Goal: Task Accomplishment & Management: Use online tool/utility

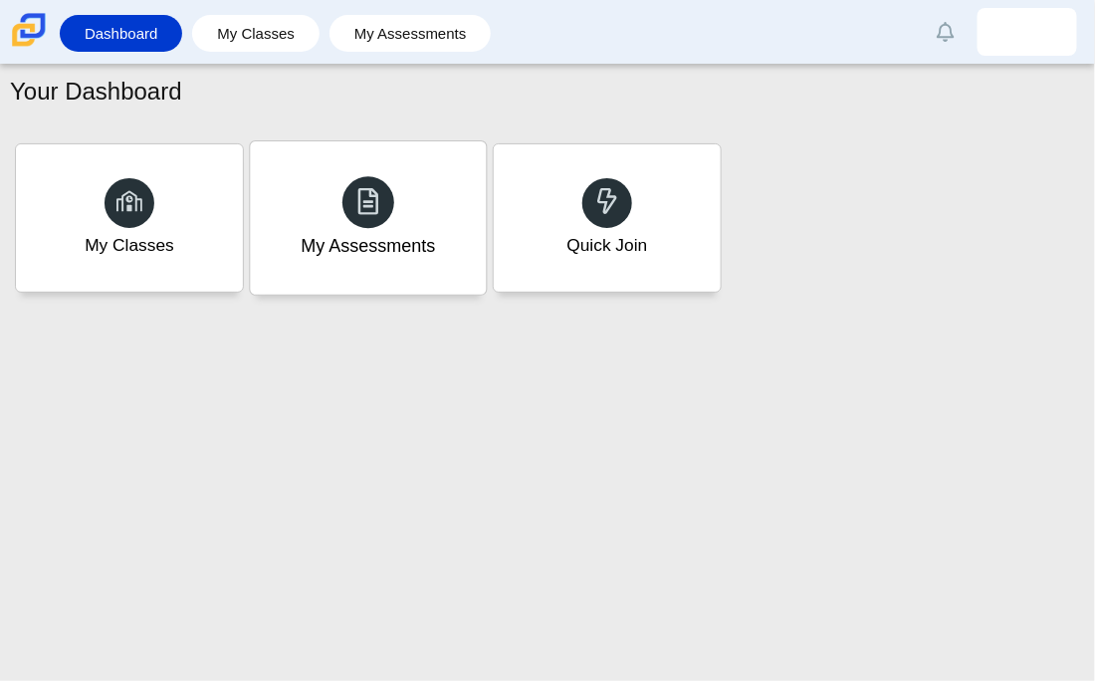
click at [401, 226] on div "My Assessments" at bounding box center [368, 217] width 236 height 153
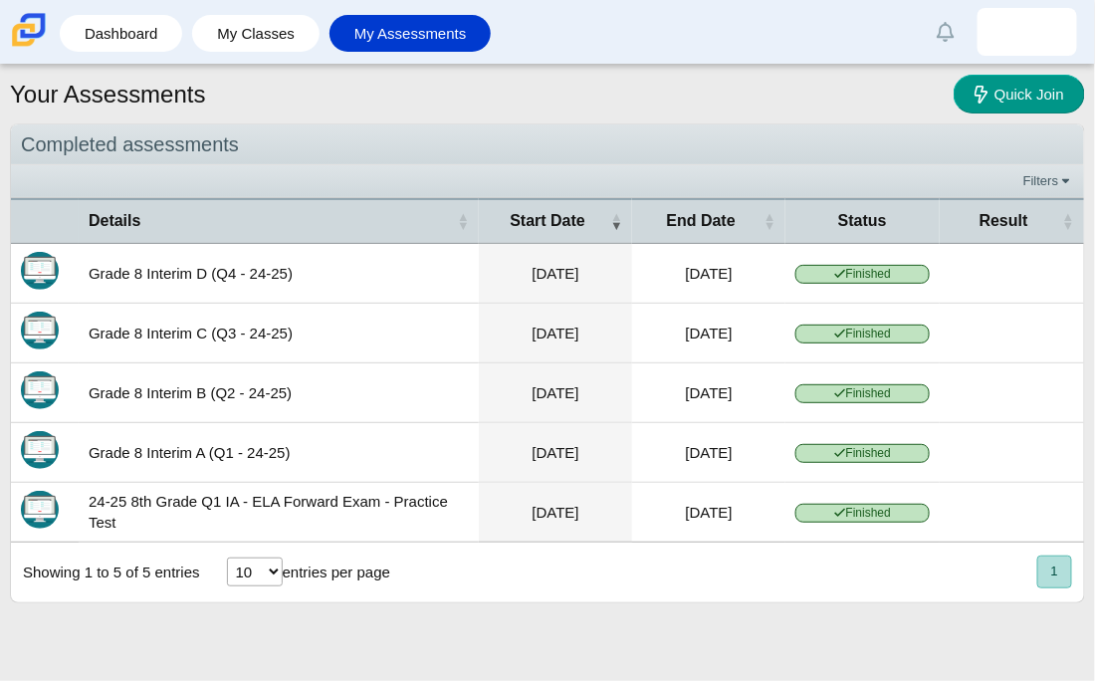
click at [819, 277] on span "Finished" at bounding box center [862, 274] width 133 height 19
click at [266, 578] on select "10 25 50 100" at bounding box center [255, 572] width 56 height 29
click at [227, 566] on select "10 25 50 100" at bounding box center [255, 572] width 56 height 29
click at [268, 586] on select "10 25 50 100" at bounding box center [255, 572] width 56 height 29
select select "10"
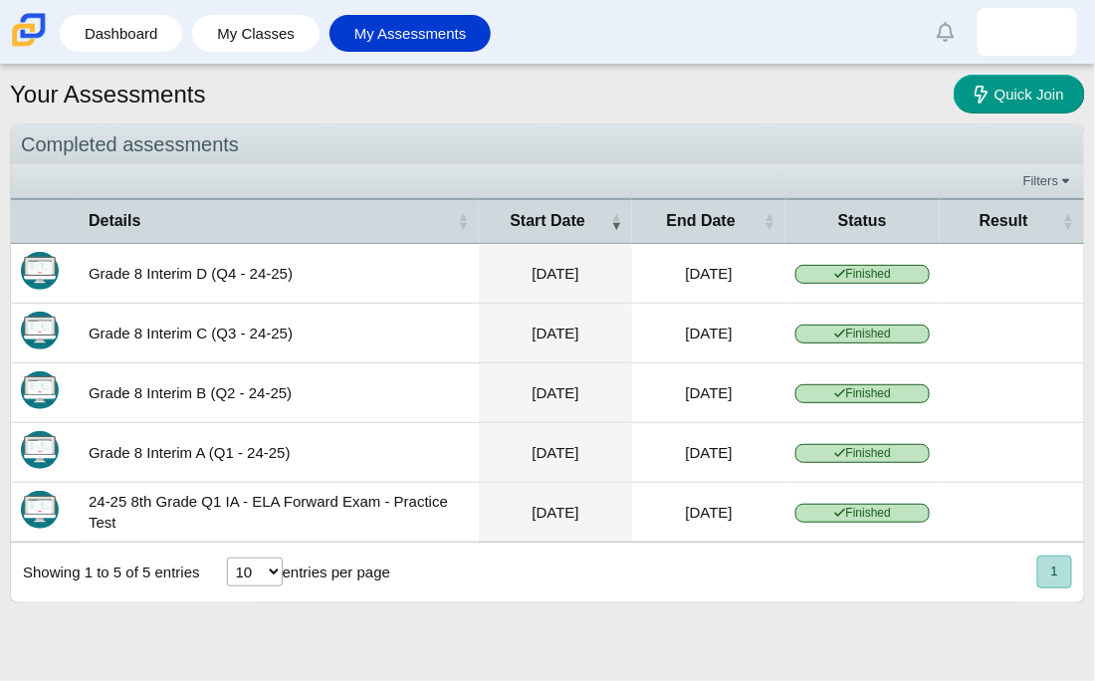
click at [227, 566] on select "10 25 50 100" at bounding box center [255, 572] width 56 height 29
click at [1031, 211] on span "Result" at bounding box center [1004, 221] width 109 height 22
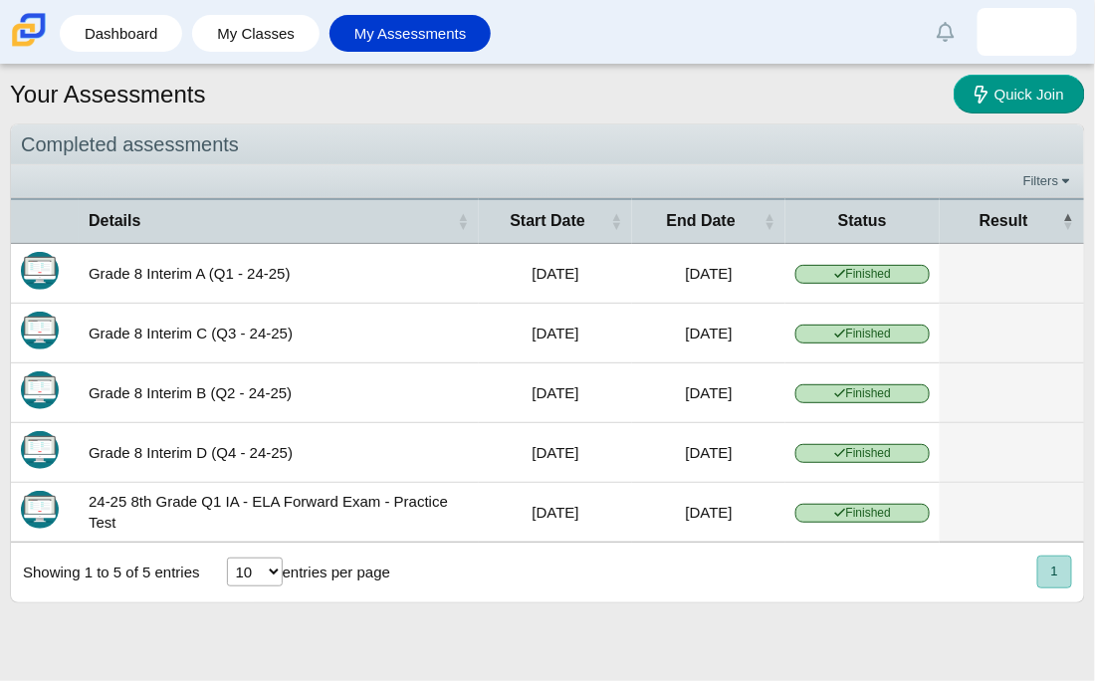
click at [881, 222] on span "Status" at bounding box center [862, 221] width 133 height 22
click at [1035, 220] on span "Result" at bounding box center [1004, 221] width 109 height 22
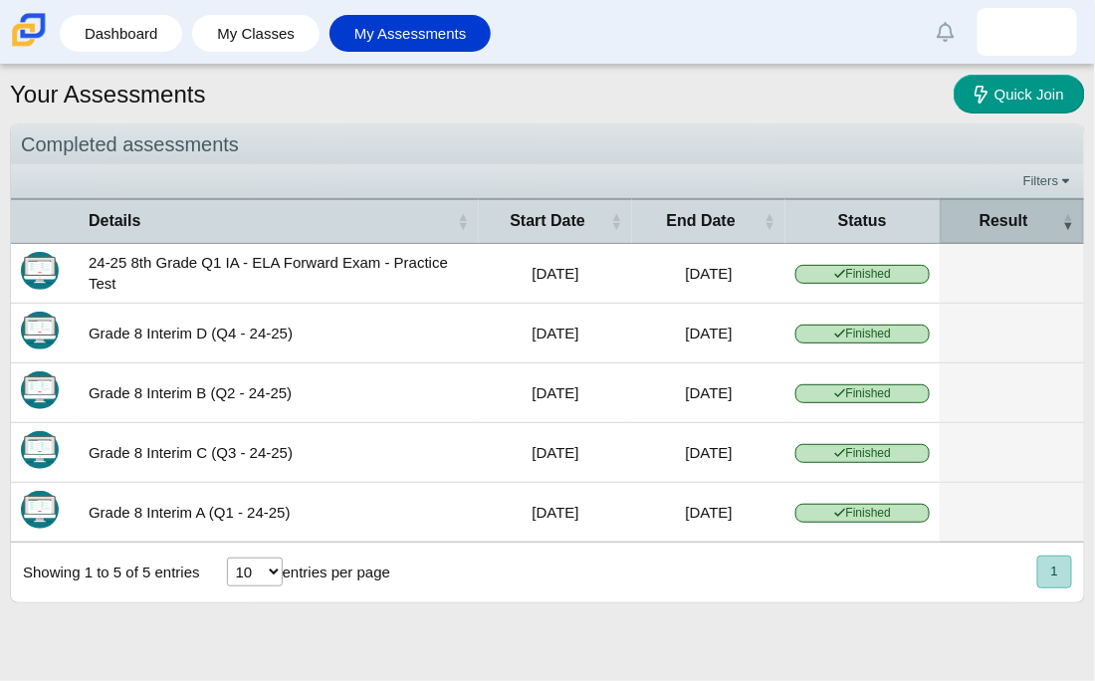
click at [1035, 221] on span "Result" at bounding box center [1004, 221] width 109 height 22
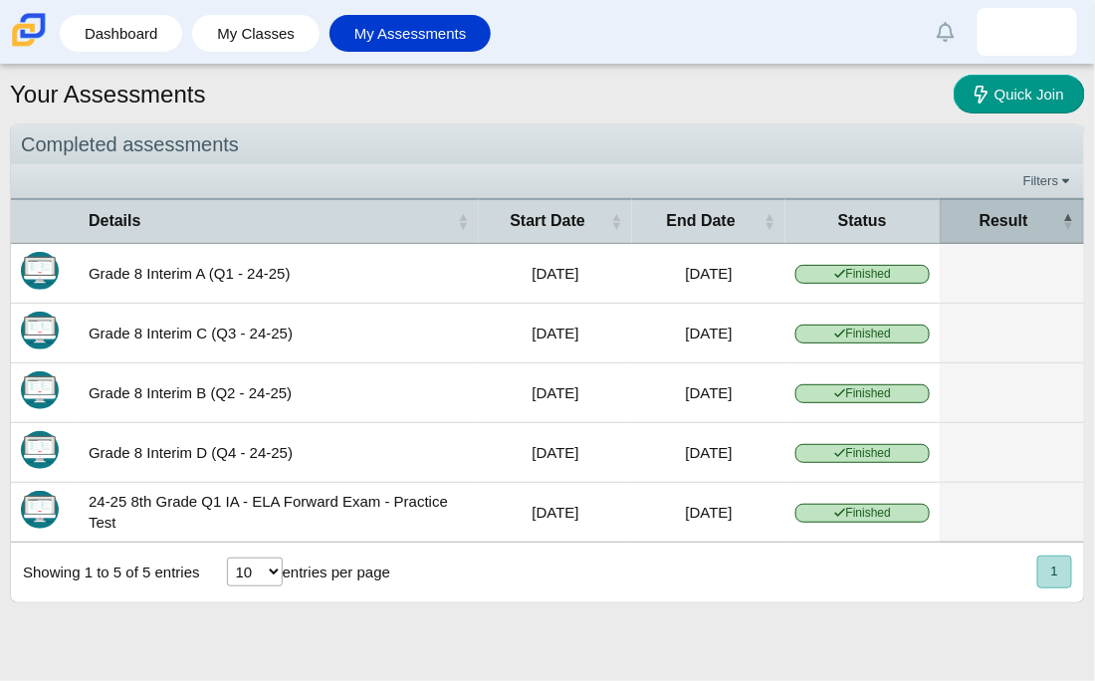
click at [1033, 223] on span "Result" at bounding box center [1004, 221] width 109 height 22
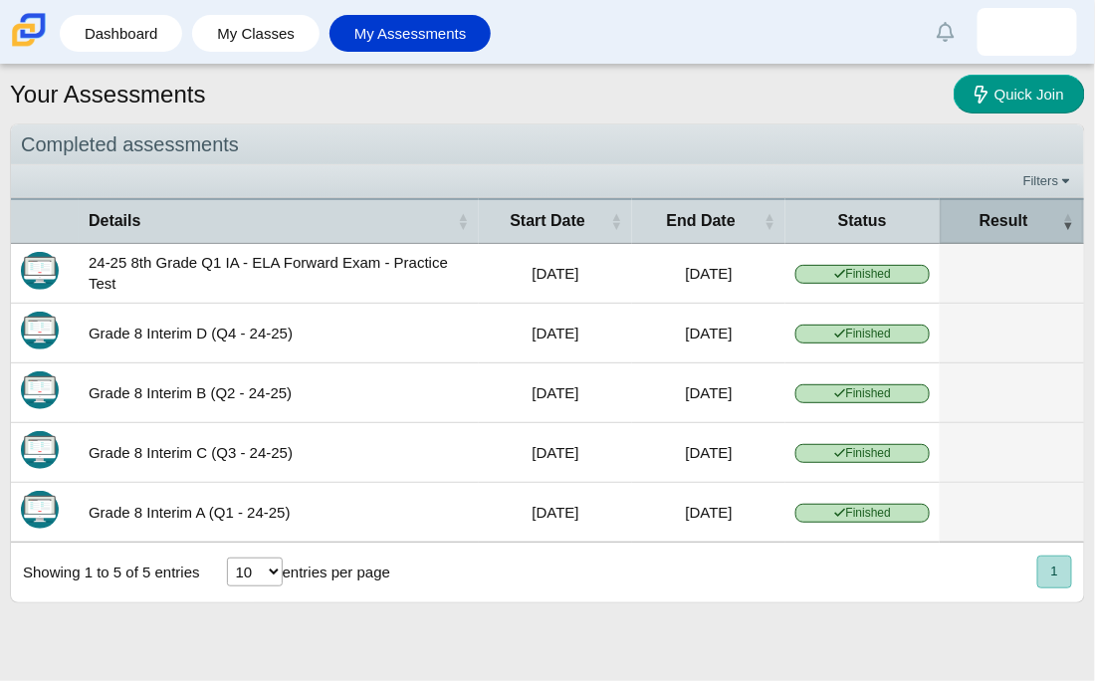
click at [1033, 223] on span "Result" at bounding box center [1004, 221] width 109 height 22
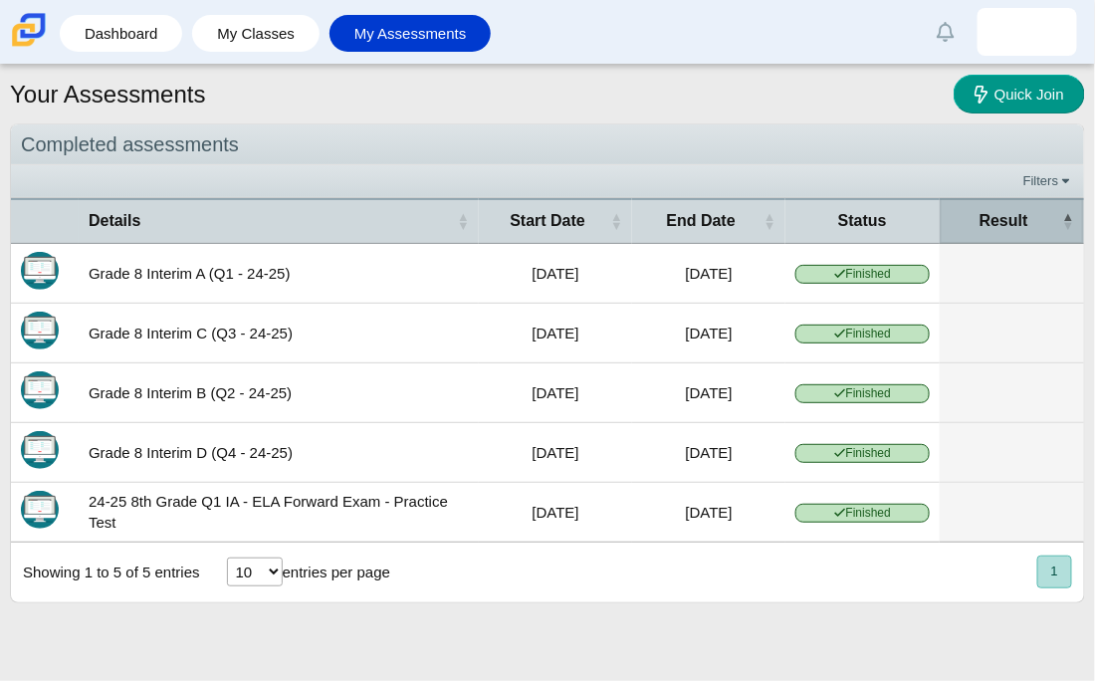
click at [1032, 227] on span "Result" at bounding box center [1004, 221] width 109 height 22
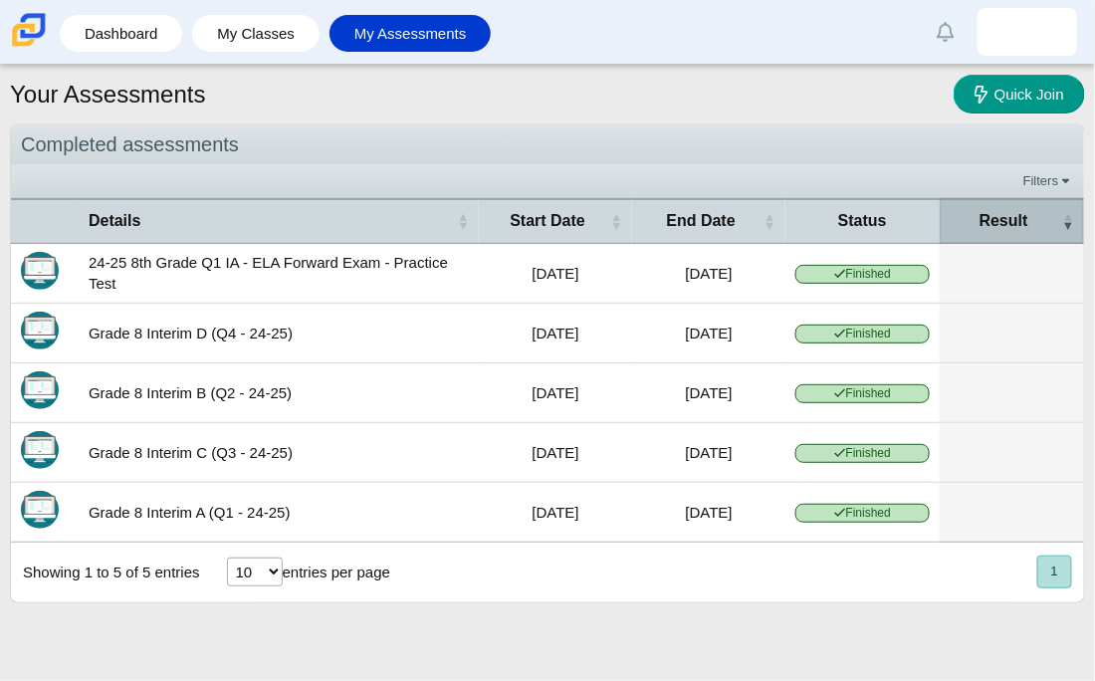
click at [1030, 228] on span "Result" at bounding box center [1004, 221] width 109 height 22
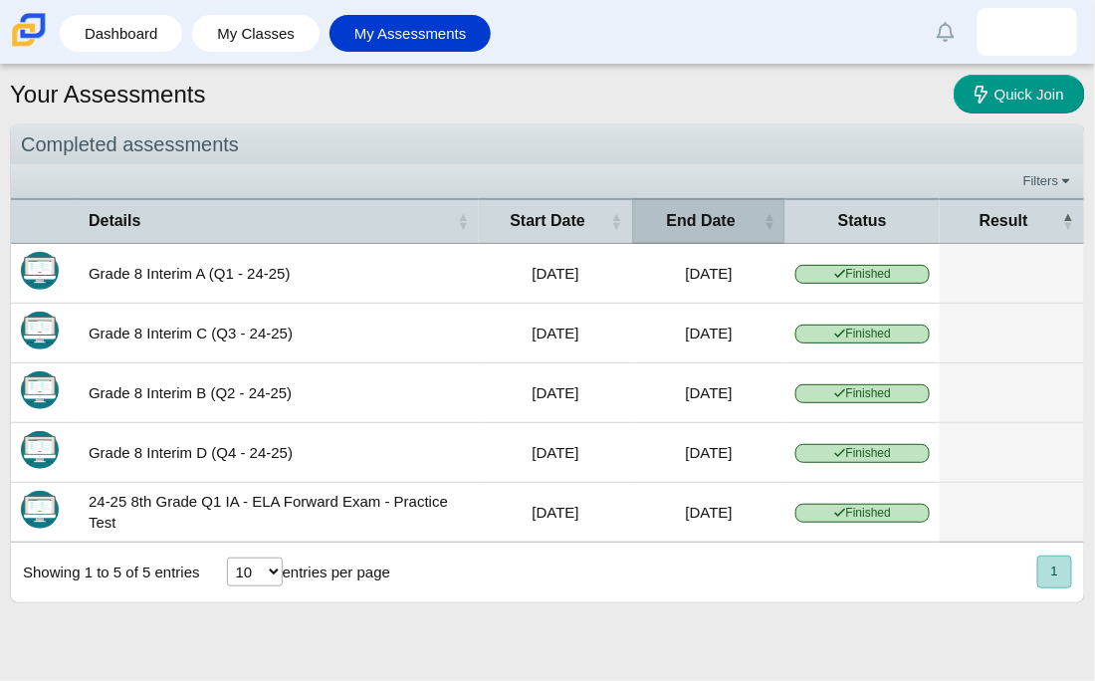
click at [738, 216] on span "End Date" at bounding box center [700, 221] width 117 height 22
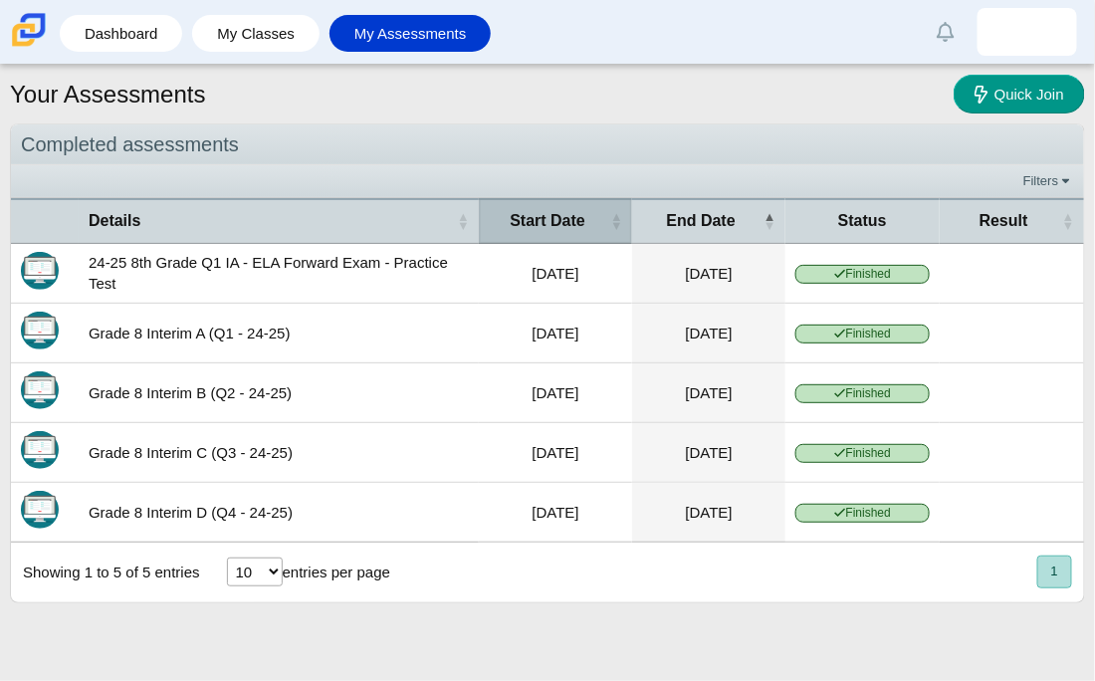
click at [600, 222] on span "Start Date" at bounding box center [547, 221] width 117 height 22
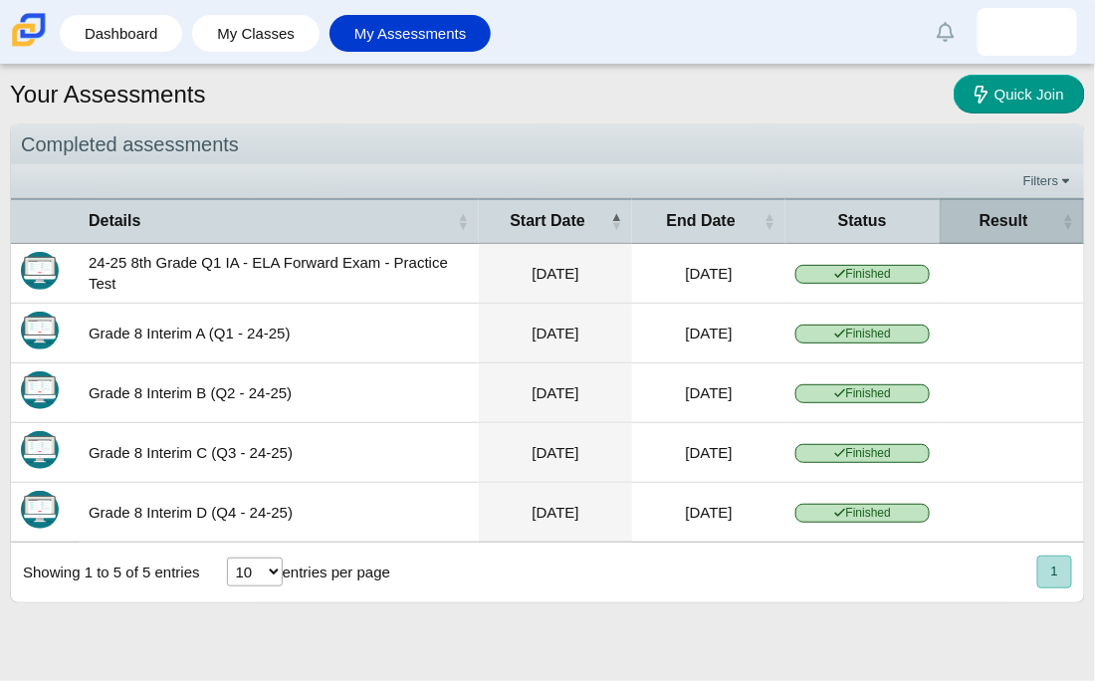
click at [979, 237] on th "Result" at bounding box center [1012, 220] width 144 height 45
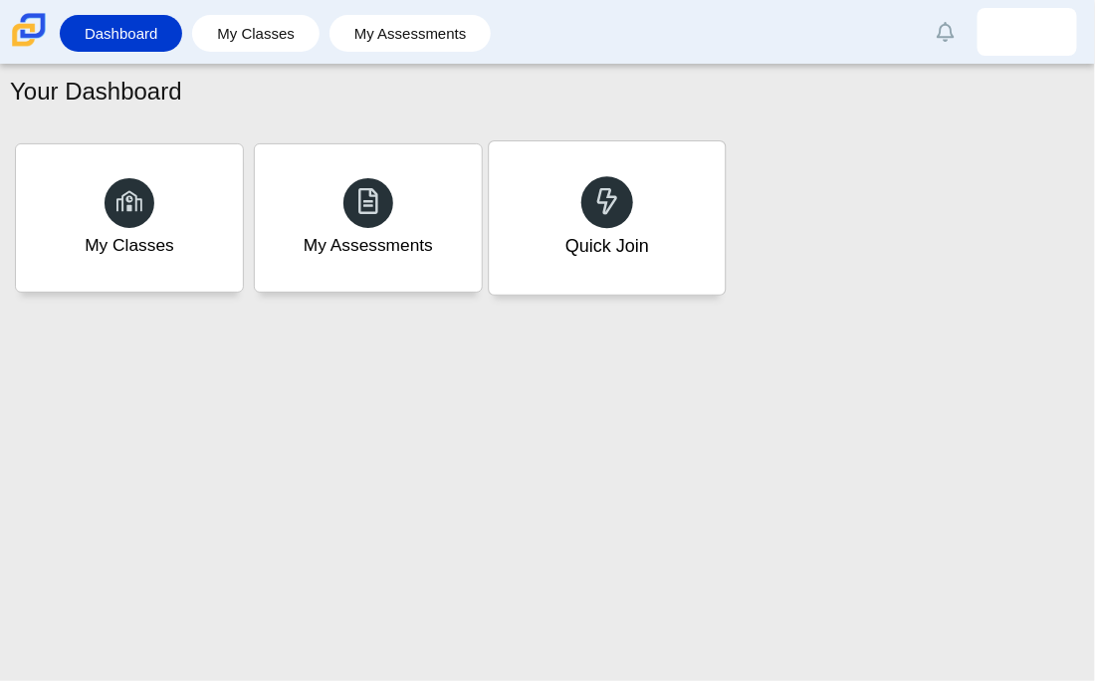
click at [628, 233] on div "Quick Join" at bounding box center [608, 246] width 84 height 26
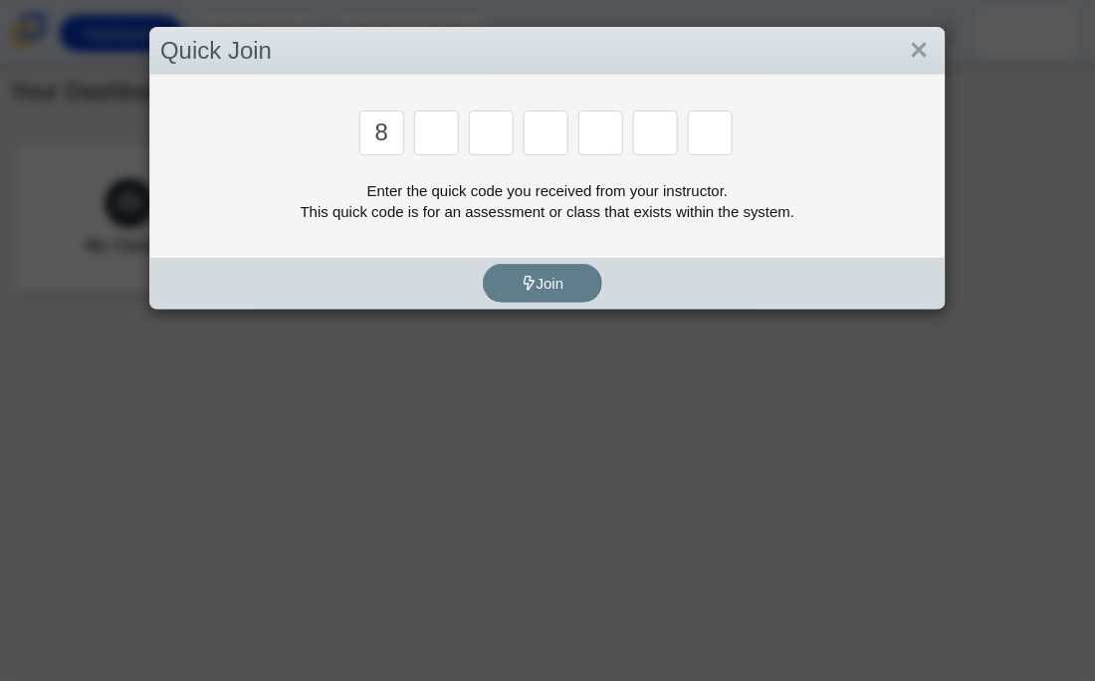
type input "8"
type input "y"
type input "k"
type input "w"
type input "v"
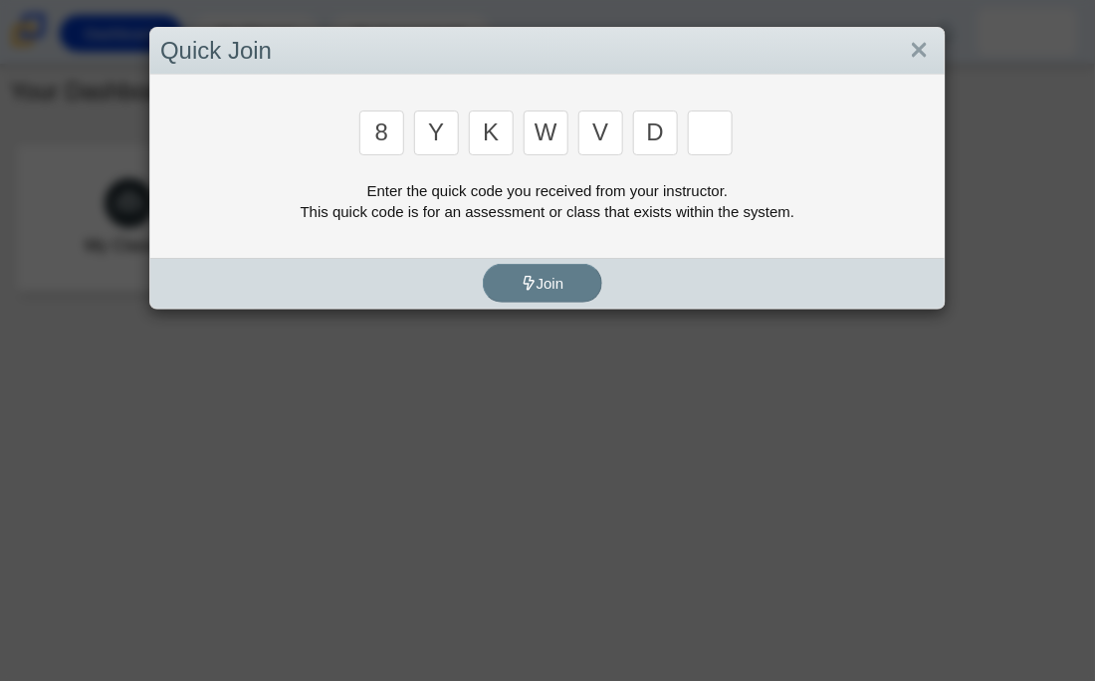
type input "d"
type input "3"
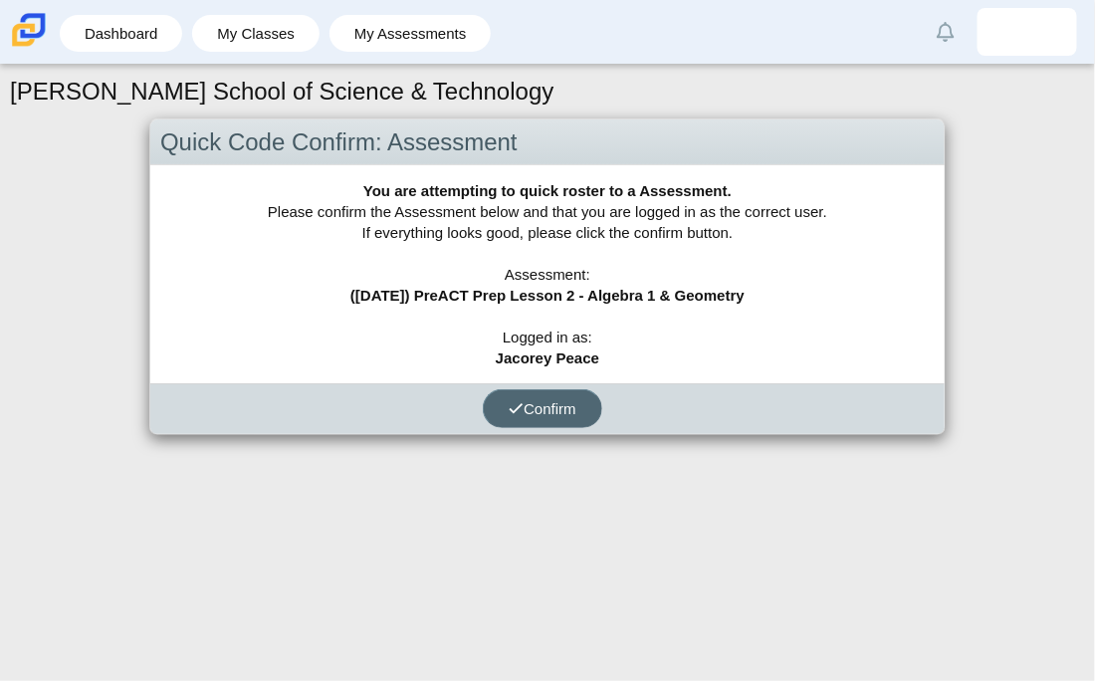
click at [544, 413] on span "Confirm" at bounding box center [543, 408] width 68 height 17
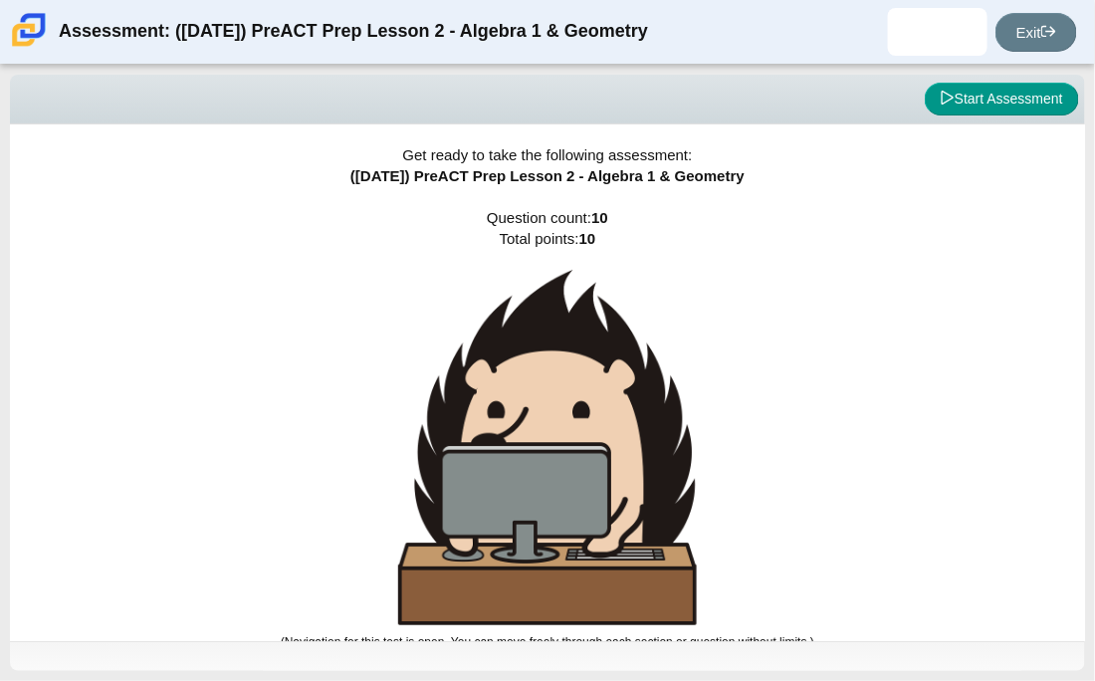
scroll to position [11, 0]
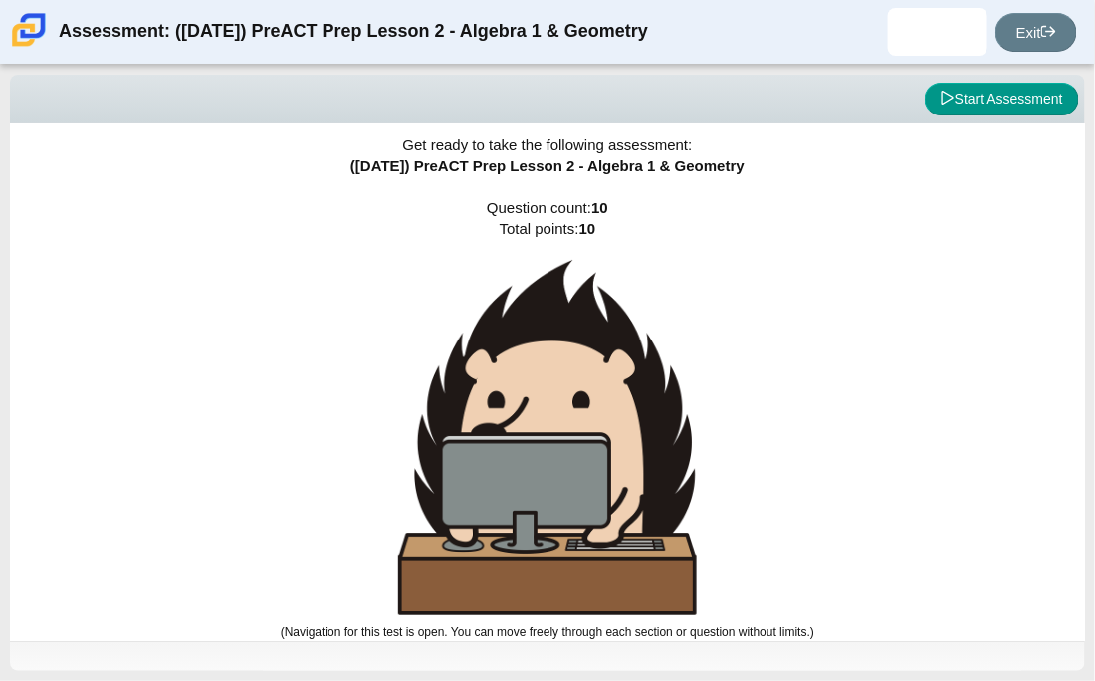
click at [530, 375] on img at bounding box center [547, 437] width 299 height 355
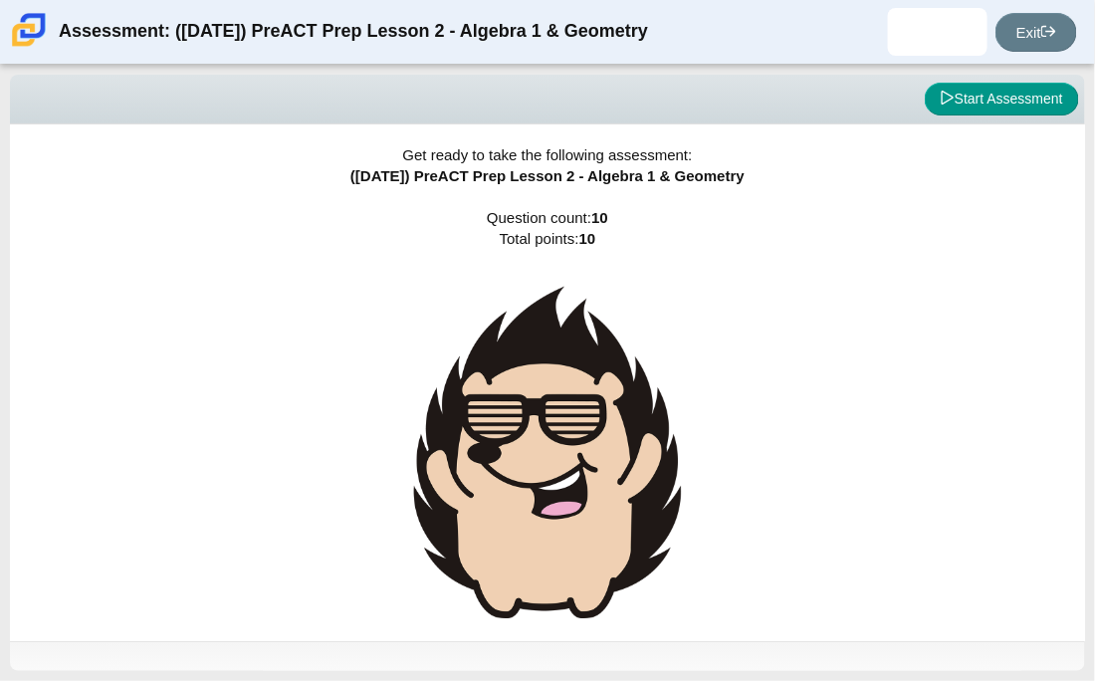
scroll to position [21, 0]
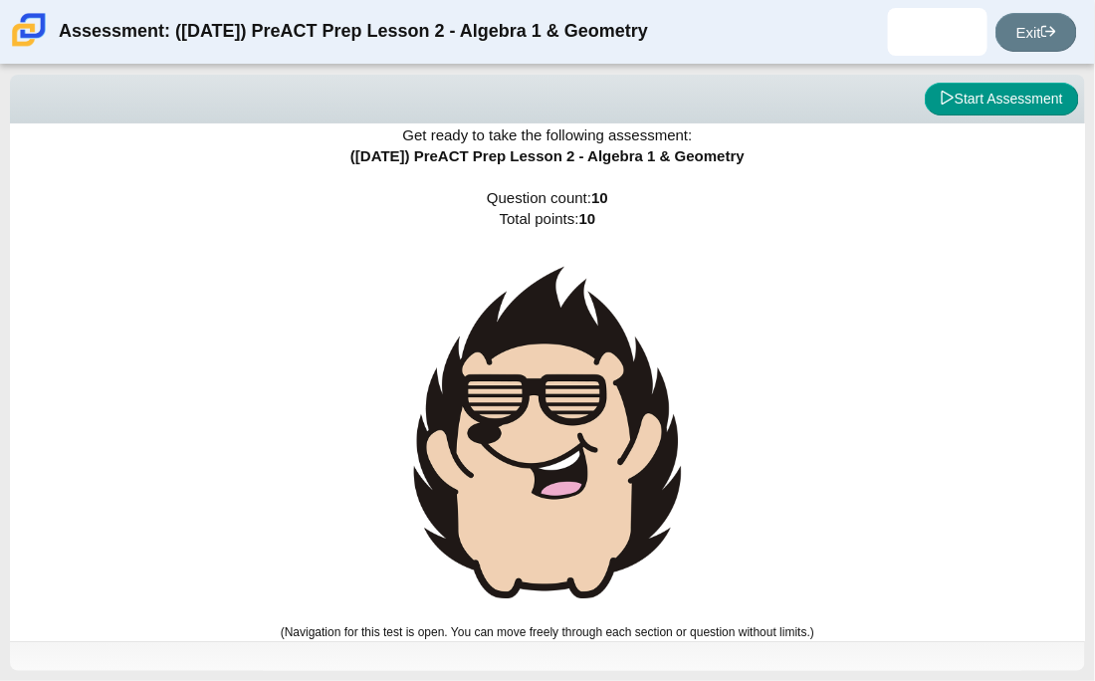
click at [530, 375] on img at bounding box center [547, 432] width 299 height 365
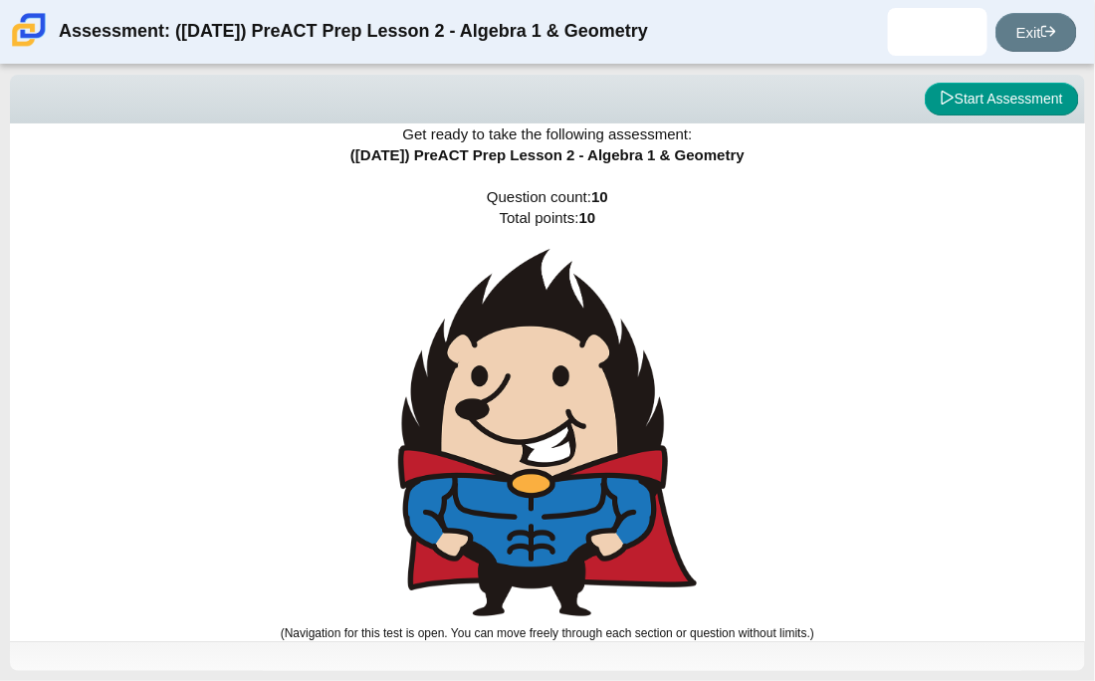
click at [540, 386] on img at bounding box center [547, 432] width 299 height 367
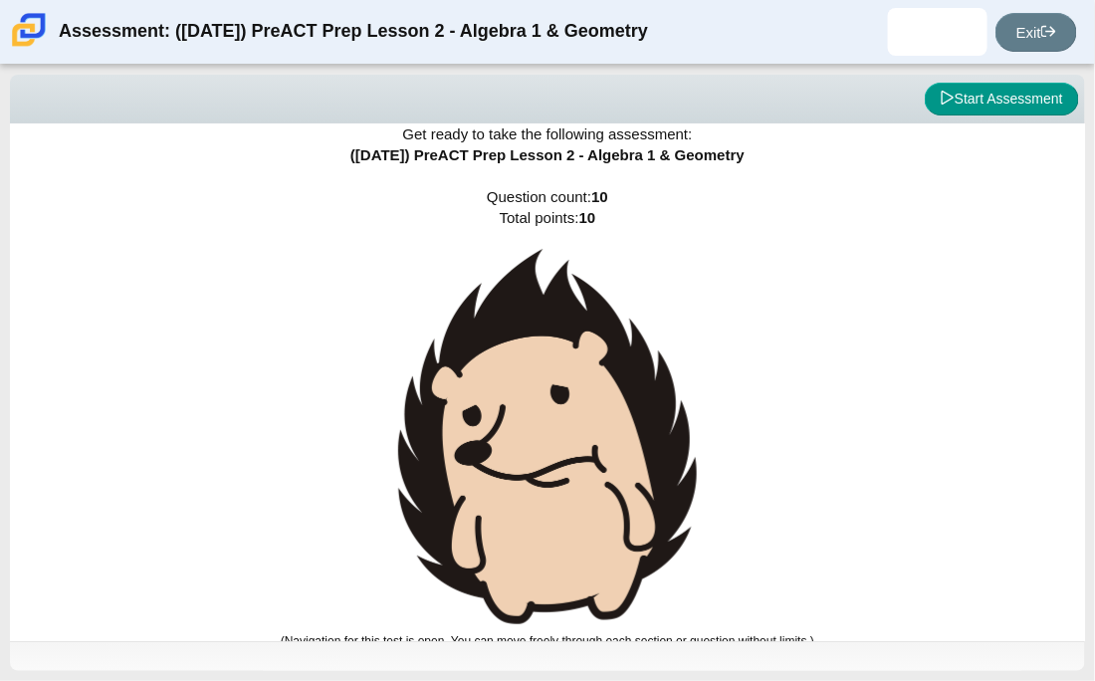
click at [540, 386] on img at bounding box center [547, 436] width 299 height 375
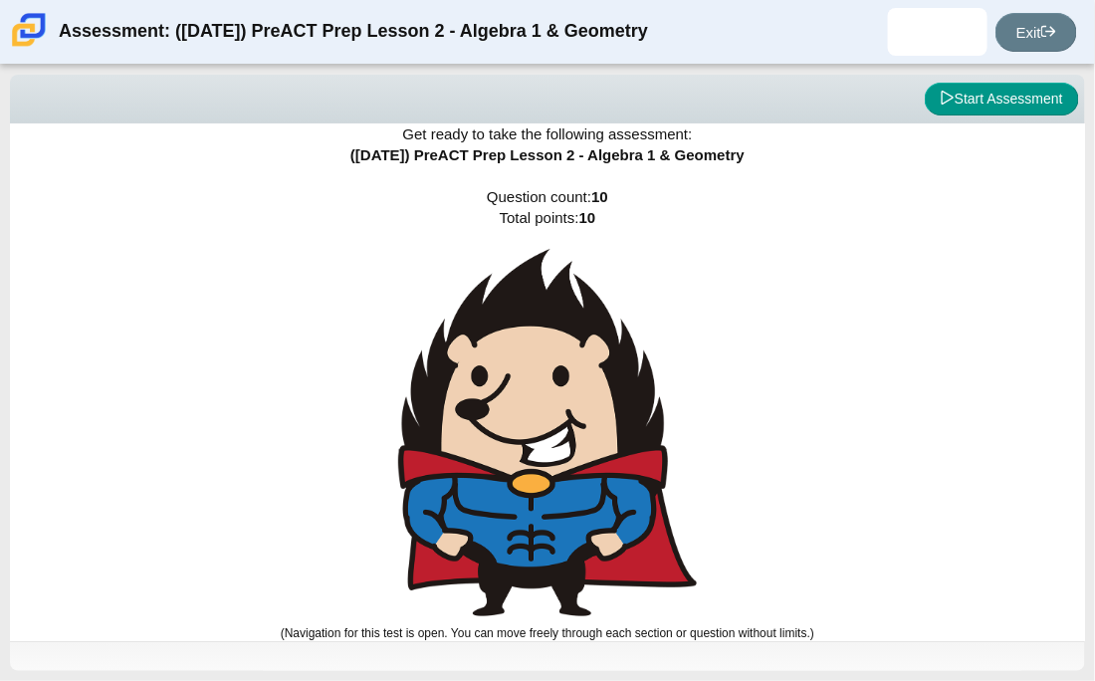
click at [540, 386] on img at bounding box center [547, 432] width 299 height 367
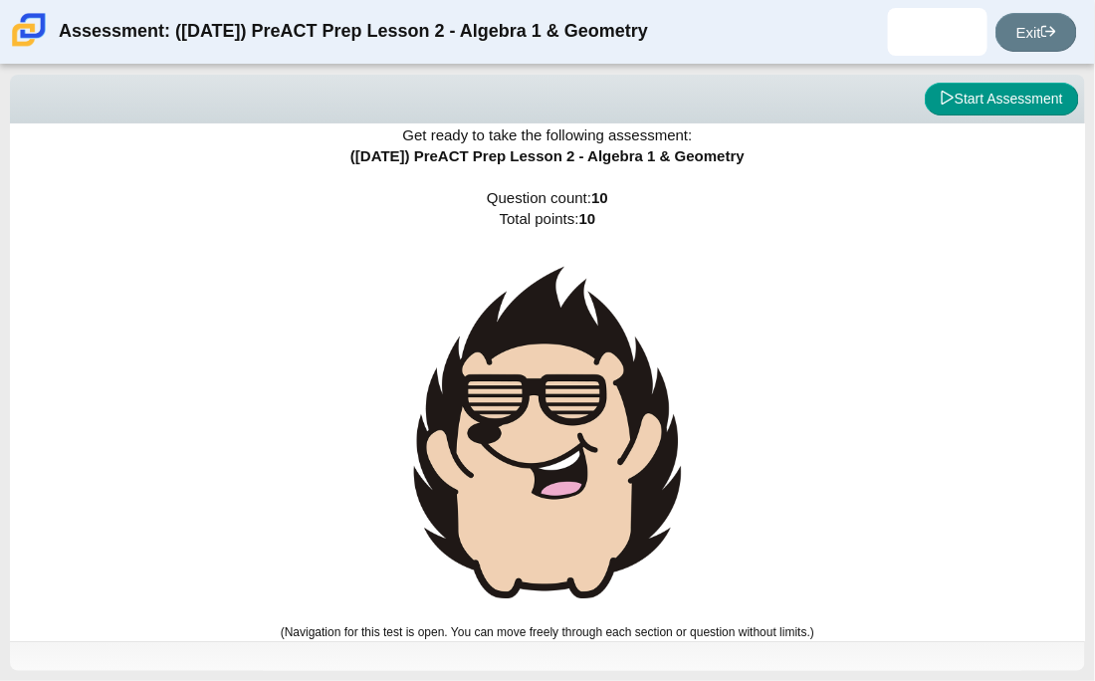
click at [540, 386] on img at bounding box center [547, 432] width 299 height 365
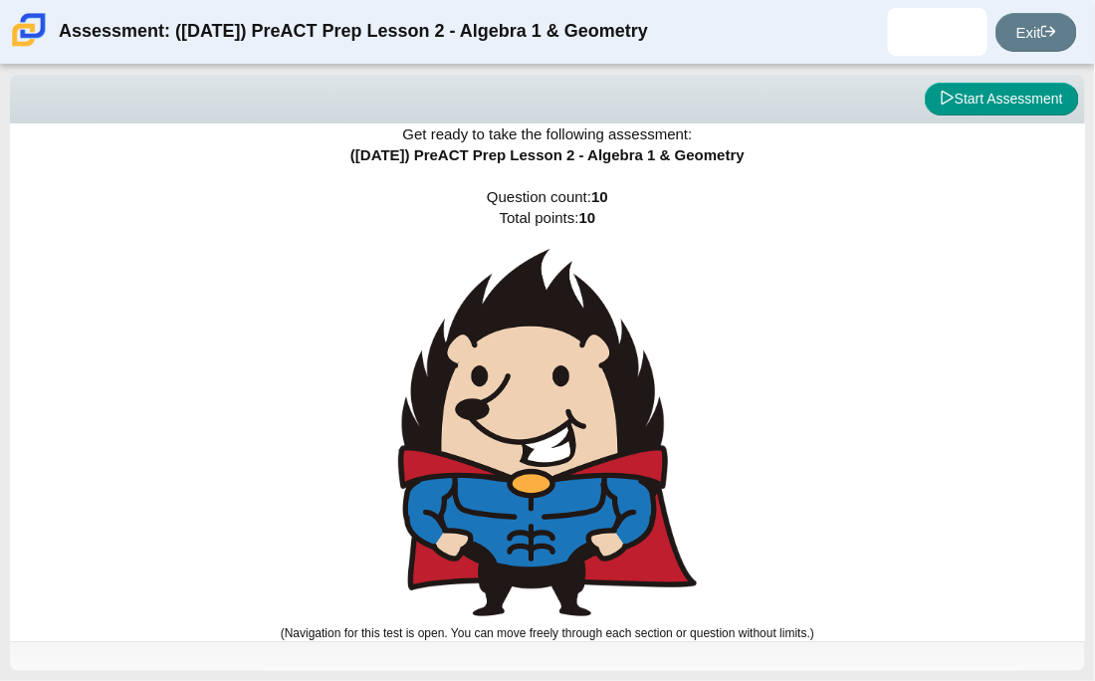
click at [540, 386] on img at bounding box center [547, 432] width 299 height 367
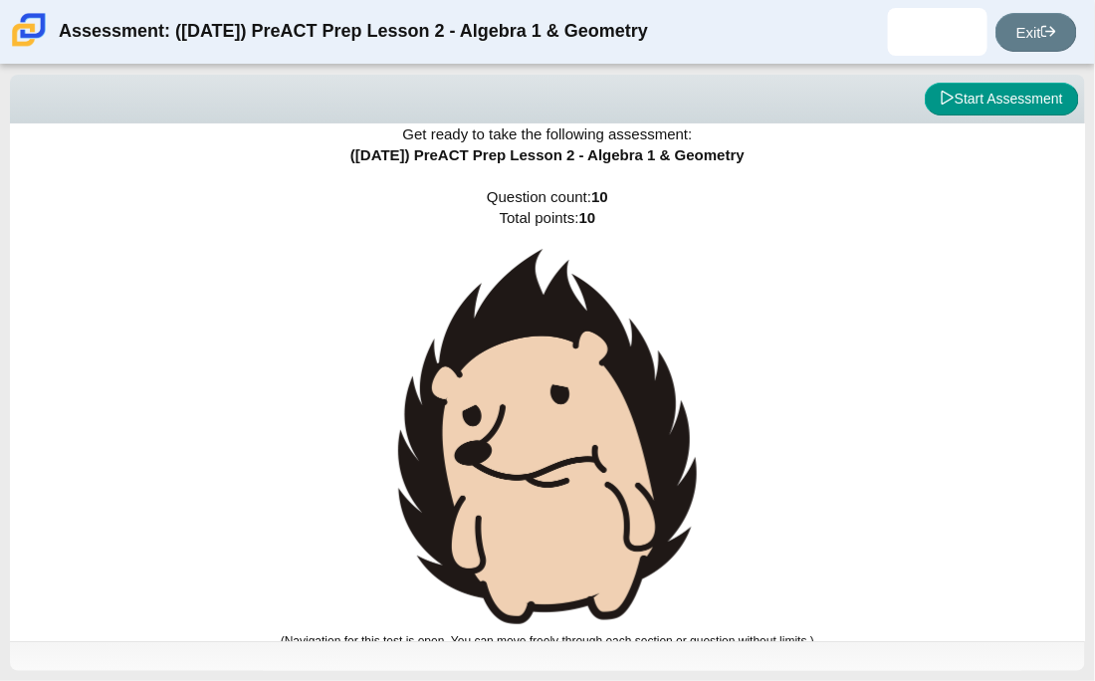
click at [540, 386] on img at bounding box center [547, 436] width 299 height 375
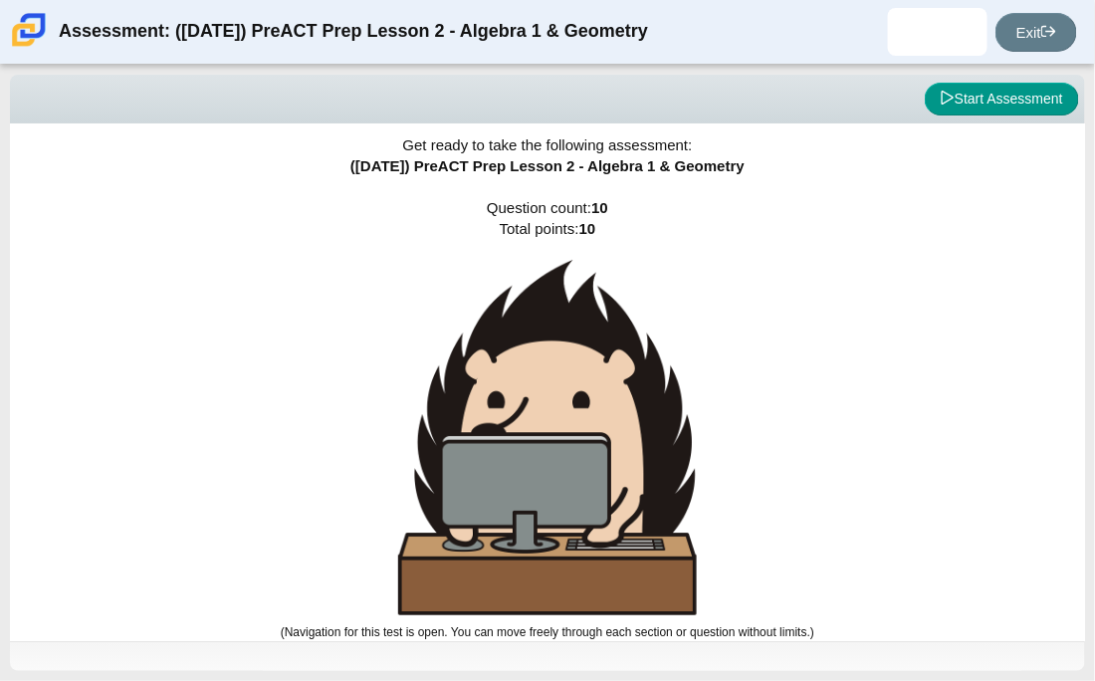
scroll to position [12, 0]
click at [966, 95] on button "Start Assessment" at bounding box center [1002, 100] width 154 height 34
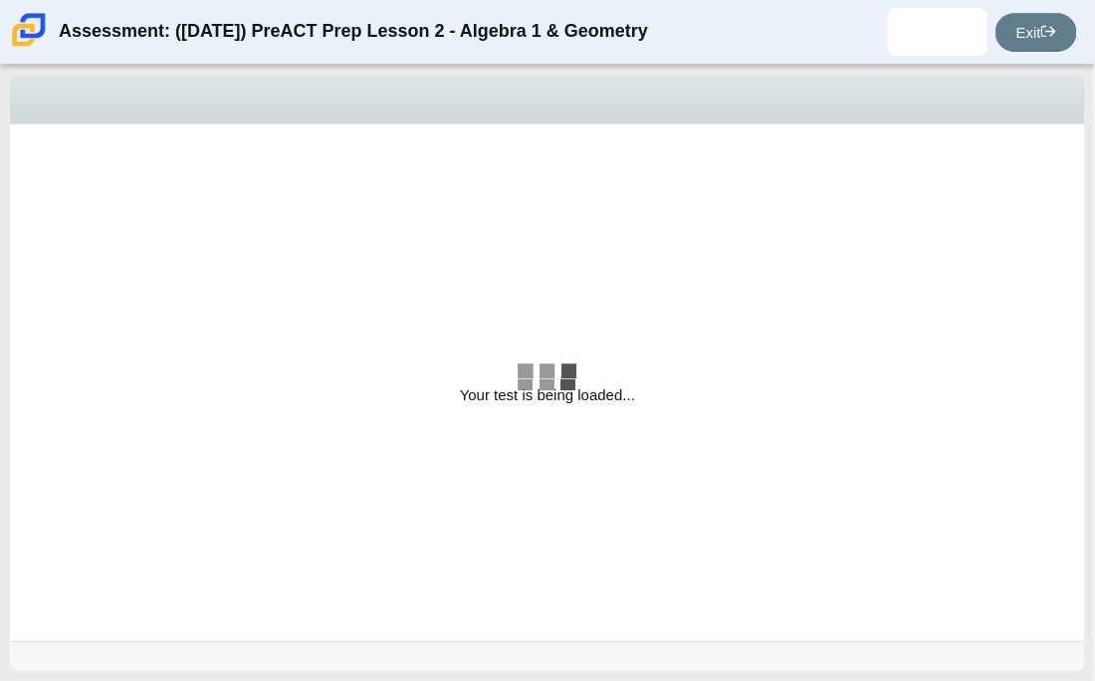
select select "bbf5d072-3e0b-44c4-9a12-6e7c9033f65b"
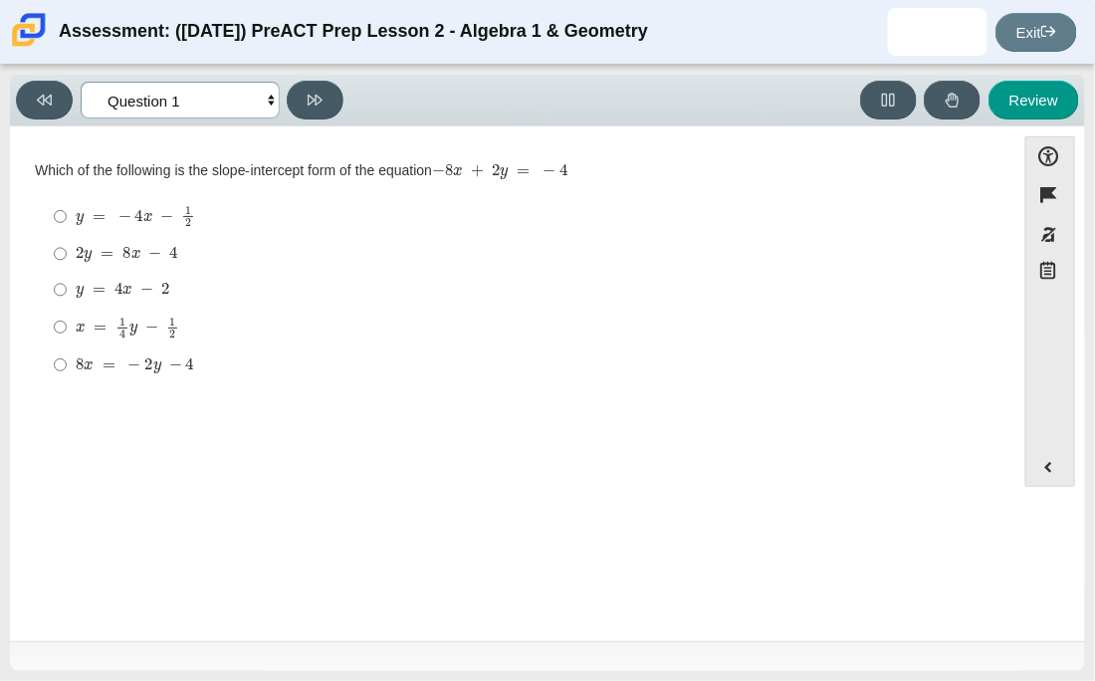
click at [154, 109] on select "Questions Question 1 Question 2 Question 3 Question 4 Question 5 Question 6 Que…" at bounding box center [180, 100] width 199 height 37
click at [187, 535] on div "Question Which of the following is the slope-intercept form of the equation − 8…" at bounding box center [513, 387] width 986 height 492
